Goal: Navigation & Orientation: Find specific page/section

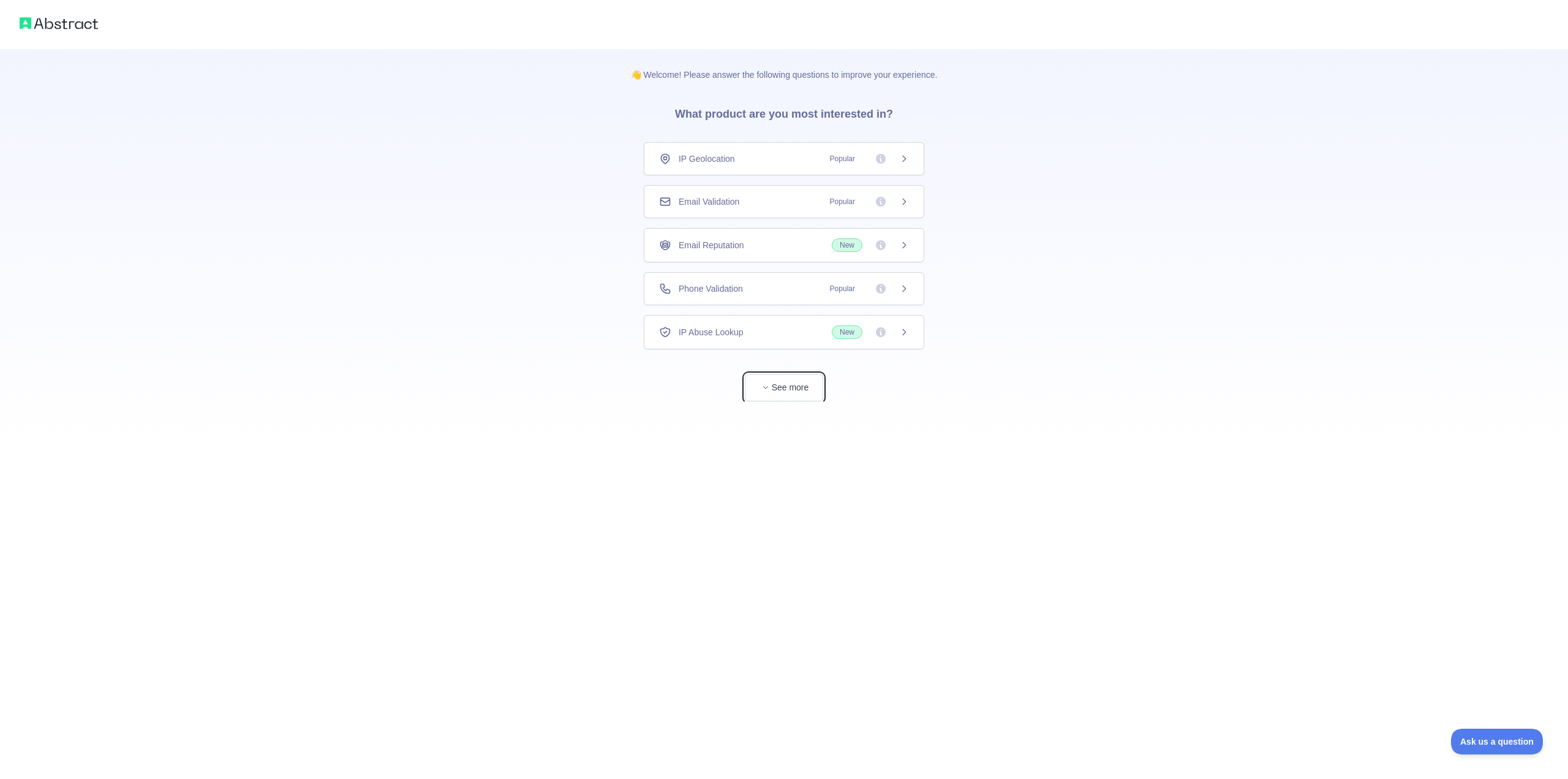
drag, startPoint x: 773, startPoint y: 396, endPoint x: 793, endPoint y: 395, distance: 20.0
click at [777, 396] on button "See more" at bounding box center [784, 387] width 79 height 27
click at [1109, 444] on div "👋 Welcome! Please answer the following questions to improve your experience. Wh…" at bounding box center [779, 390] width 1559 height 779
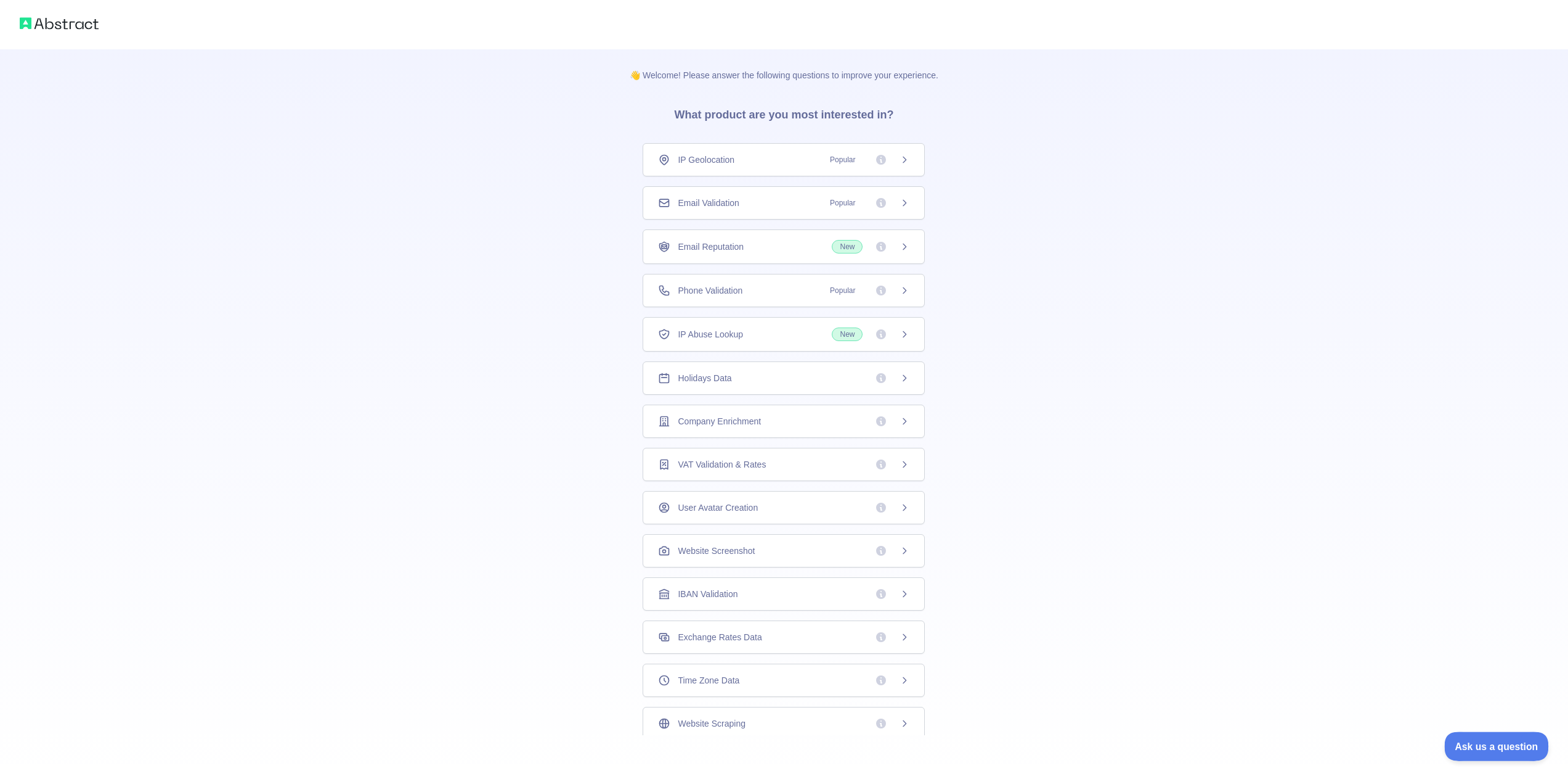
click at [1486, 744] on span "Ask us a question" at bounding box center [1491, 743] width 92 height 8
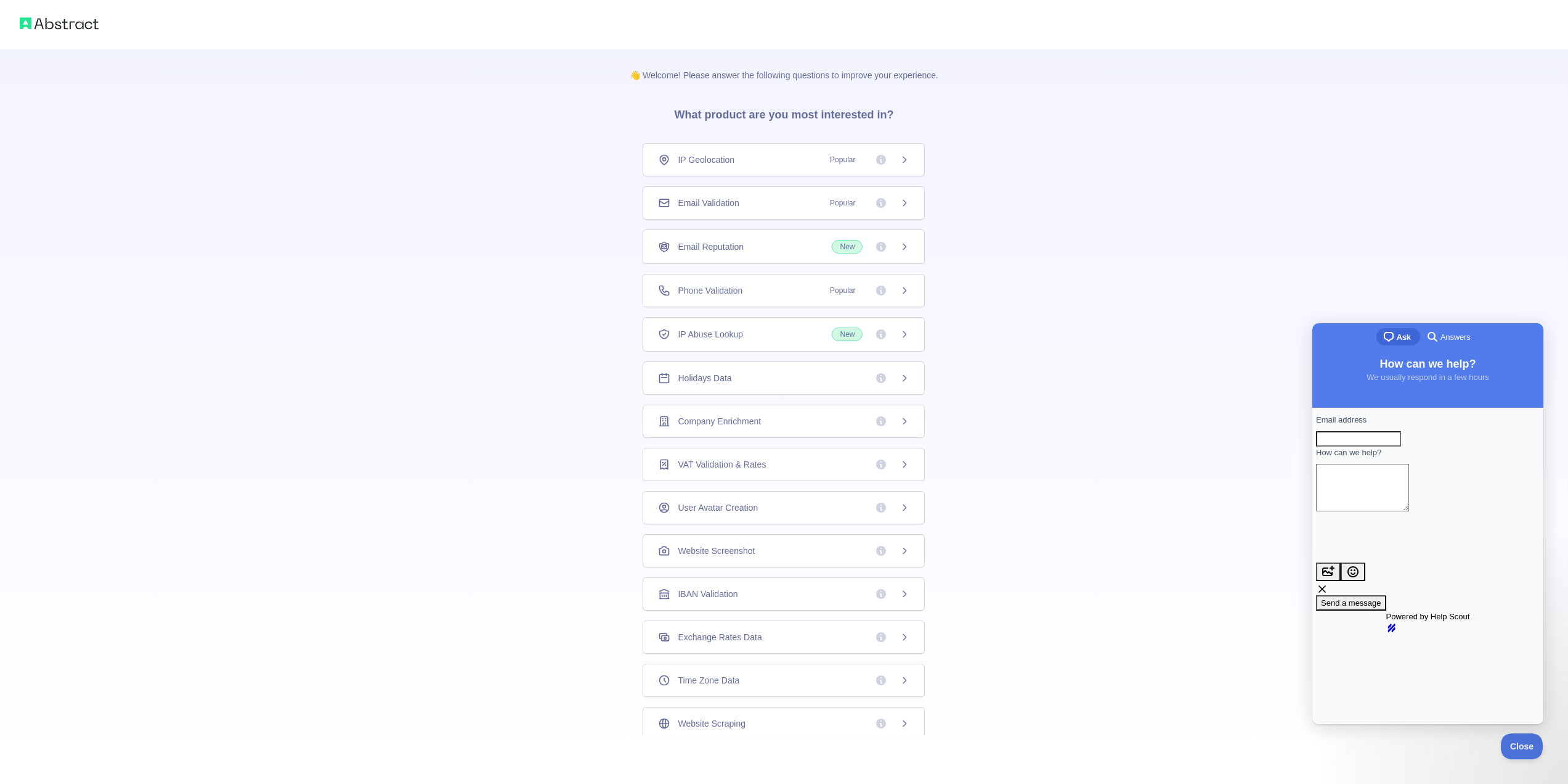
drag, startPoint x: 1550, startPoint y: 339, endPoint x: 1544, endPoint y: 338, distance: 6.1
click at [1550, 339] on div "👋 Welcome! Please answer the following questions to improve your experience. Wh…" at bounding box center [784, 392] width 1568 height 784
click at [1516, 748] on span "Close" at bounding box center [1519, 743] width 41 height 8
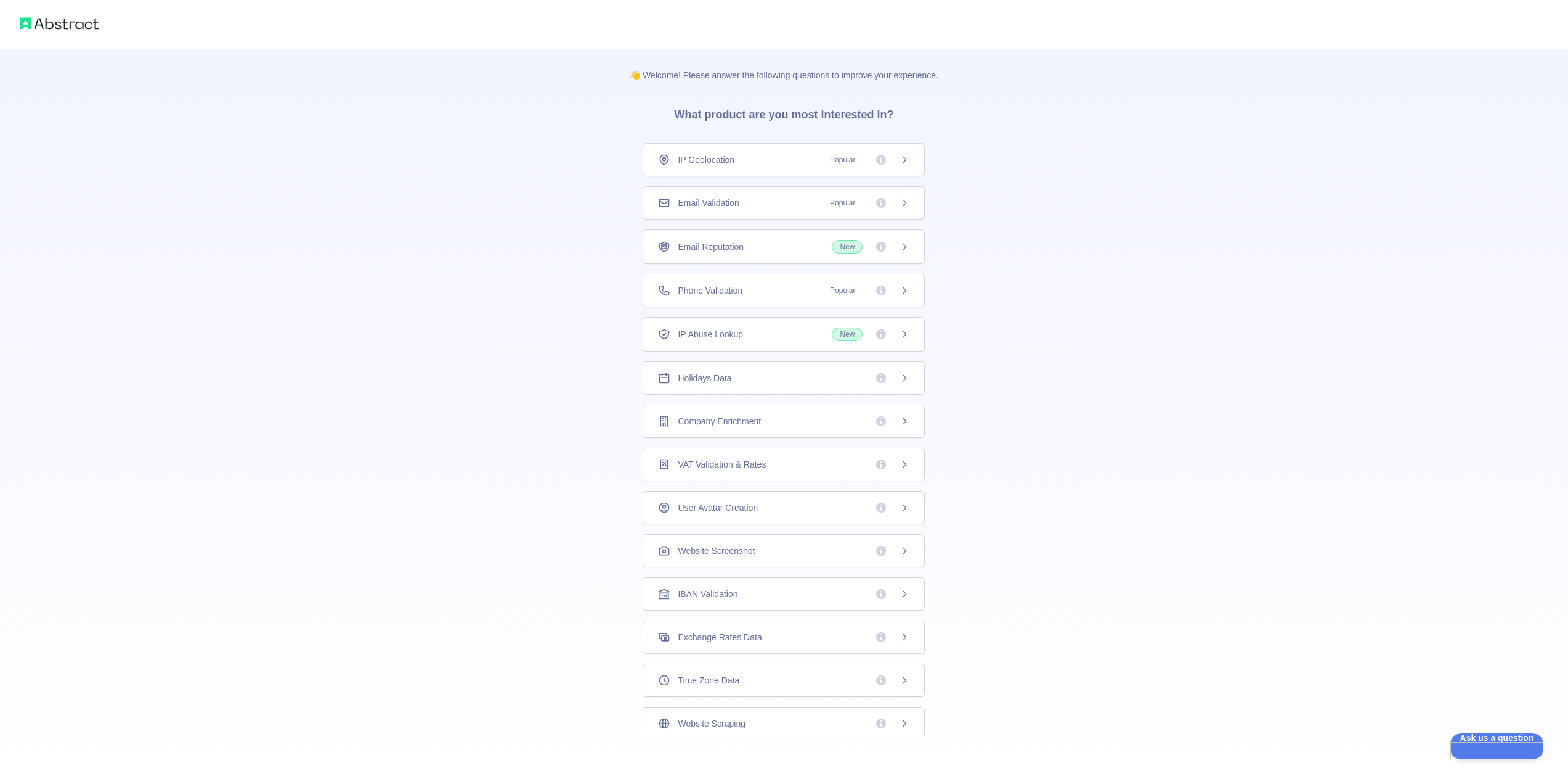
scroll to position [1, 0]
